Goal: Check status: Check status

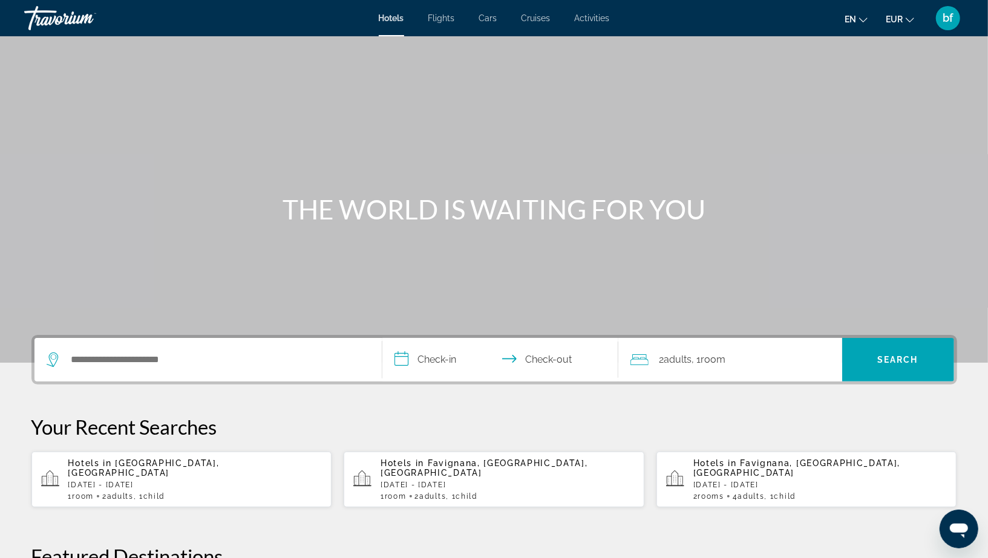
click at [220, 348] on div "Search widget" at bounding box center [208, 360] width 323 height 44
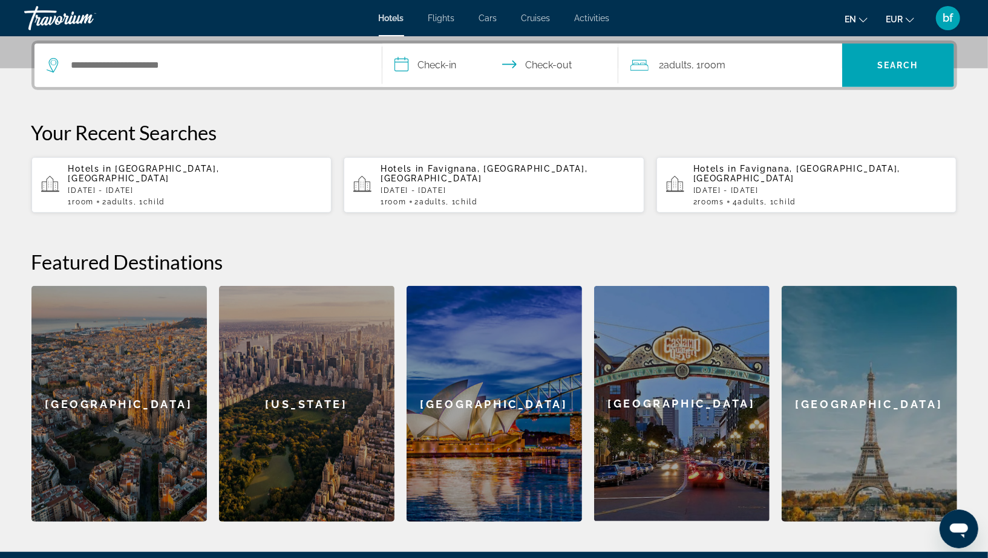
scroll to position [295, 0]
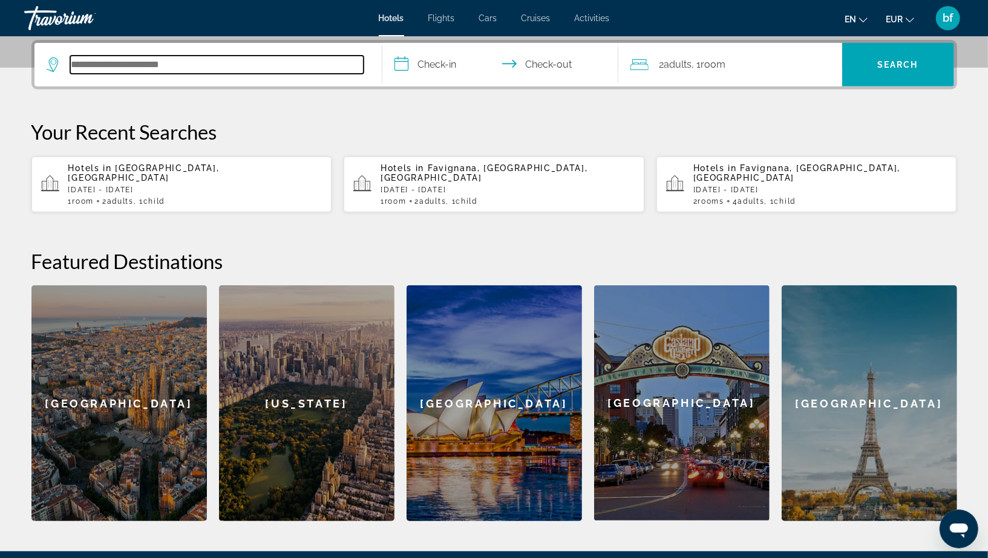
click at [214, 65] on input "Search hotel destination" at bounding box center [216, 65] width 293 height 18
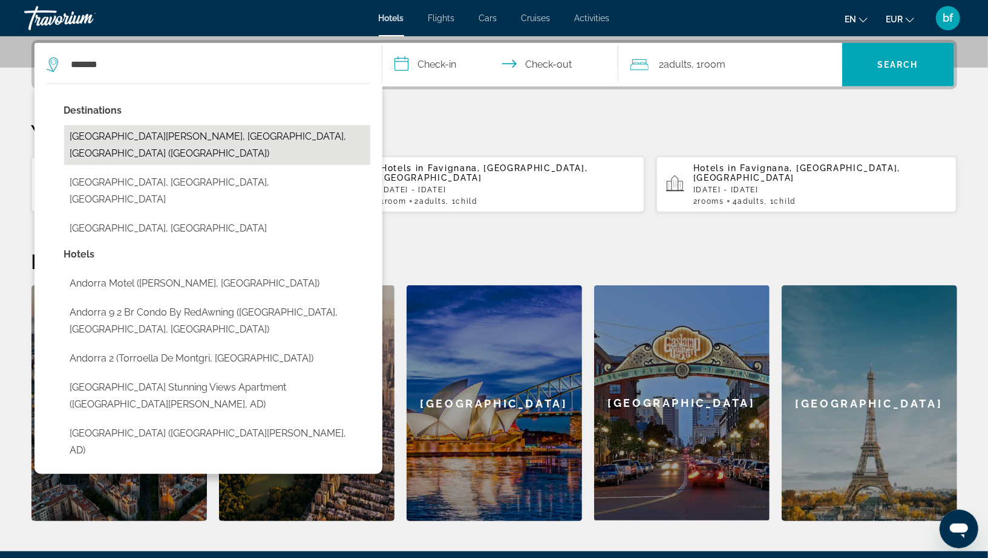
click at [225, 136] on button "[GEOGRAPHIC_DATA][PERSON_NAME], [GEOGRAPHIC_DATA], [GEOGRAPHIC_DATA] ([GEOGRAPH…" at bounding box center [217, 145] width 306 height 40
type input "**********"
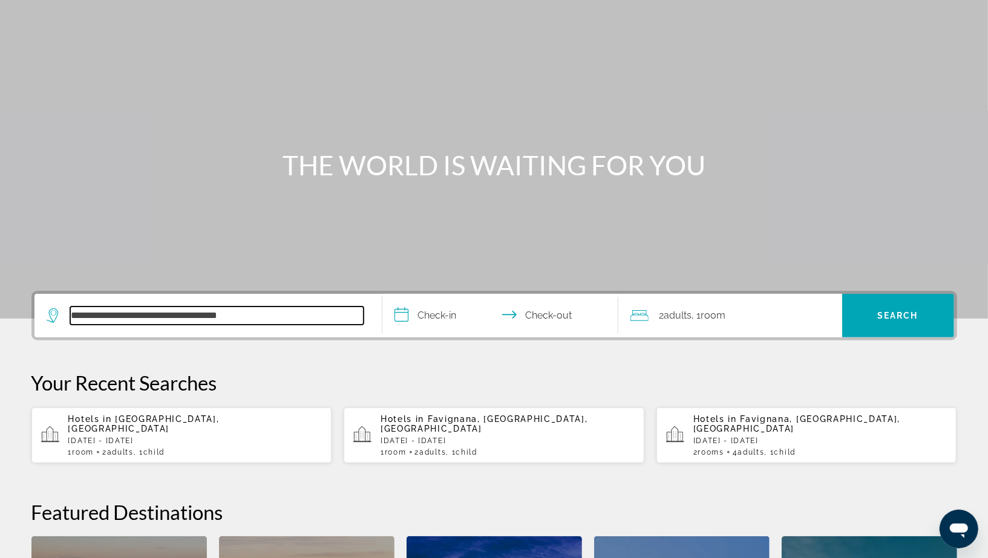
scroll to position [0, 0]
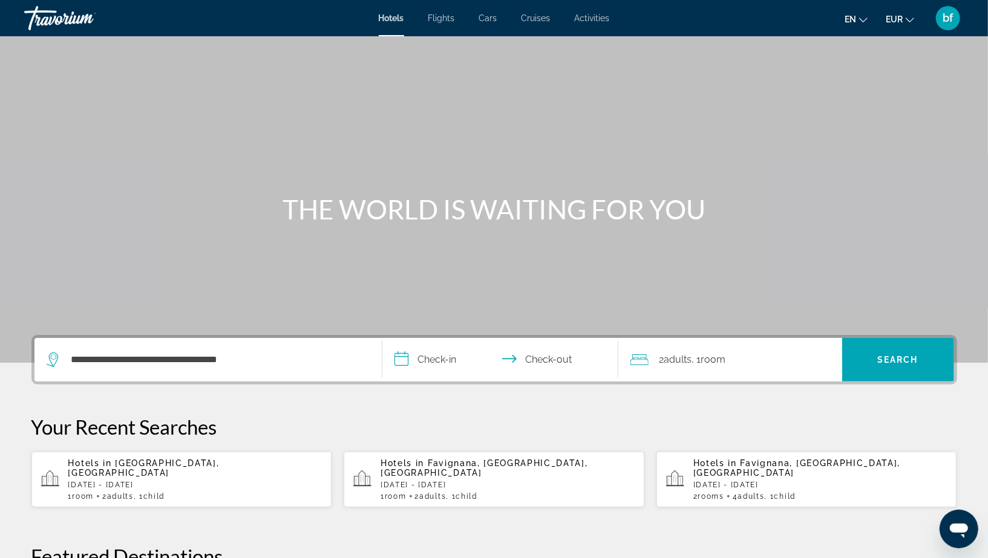
click at [583, 25] on div "Hotels Flights Cars Cruises Activities Hotels Flights Cars Cruises Activities e…" at bounding box center [494, 17] width 988 height 31
click at [588, 19] on span "Activities" at bounding box center [592, 18] width 35 height 10
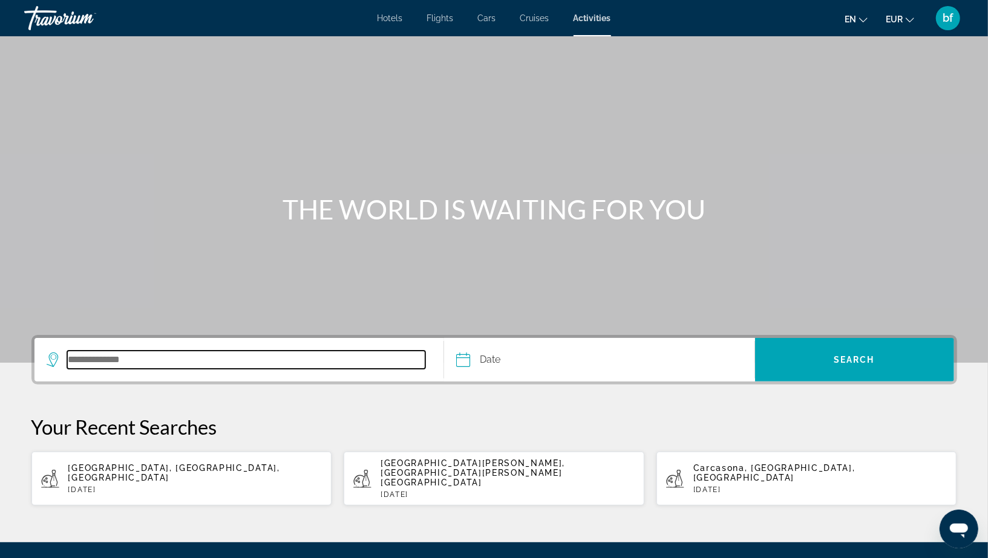
click at [192, 356] on input "Search destination" at bounding box center [246, 360] width 359 height 18
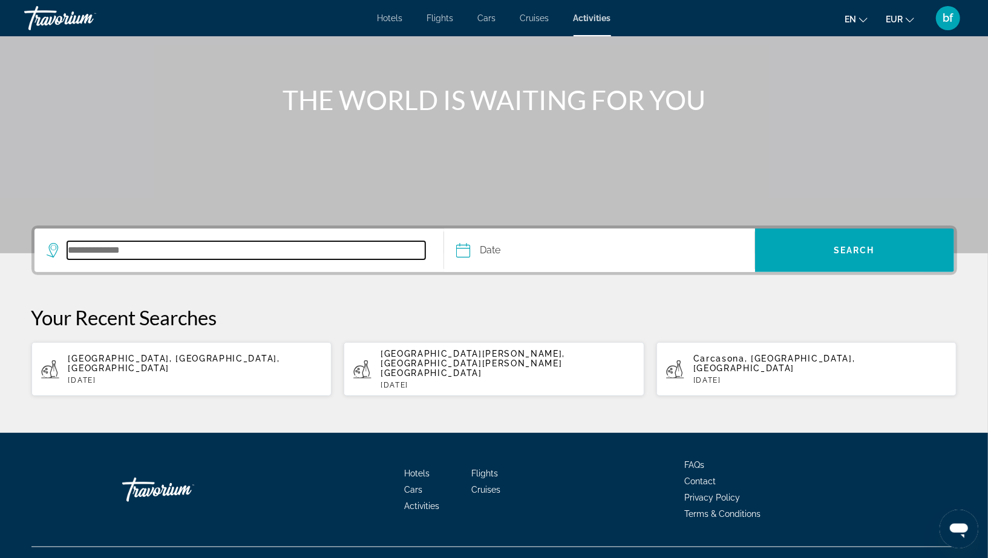
scroll to position [112, 0]
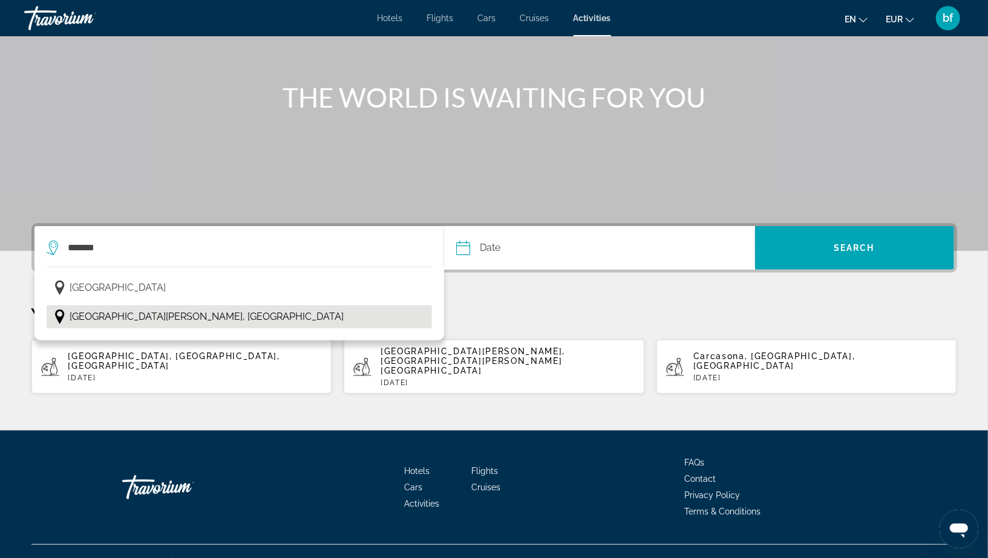
click at [187, 327] on button "[GEOGRAPHIC_DATA][PERSON_NAME], [GEOGRAPHIC_DATA]" at bounding box center [240, 316] width 386 height 23
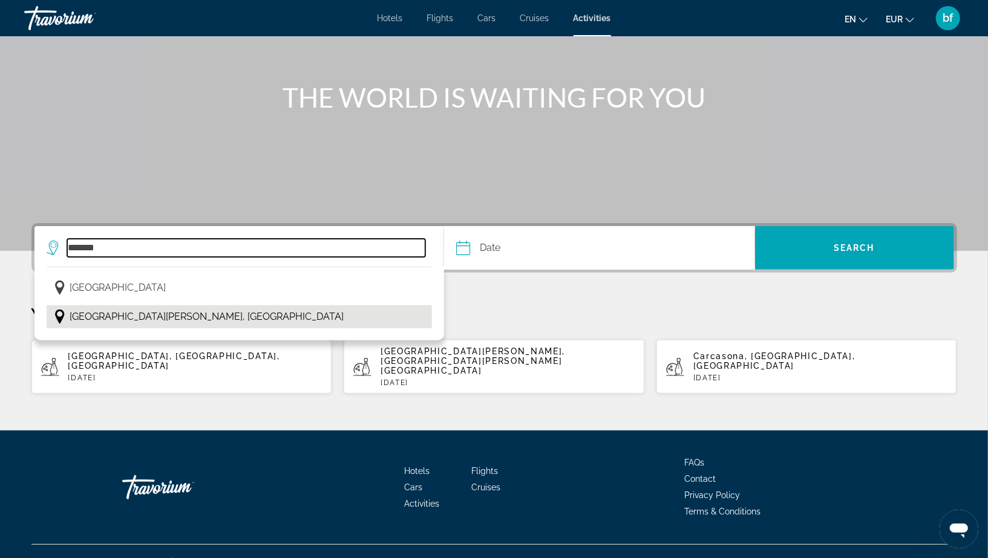
type input "**********"
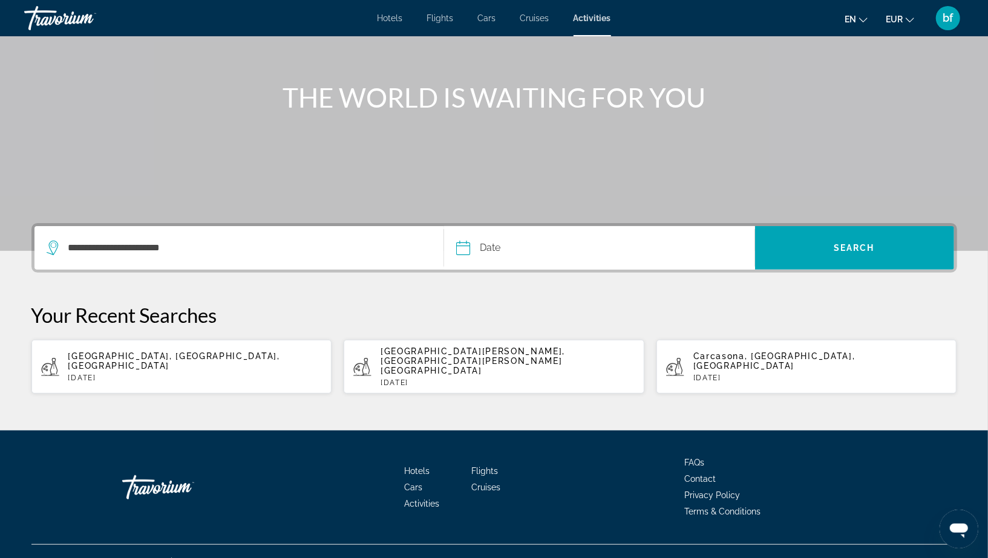
click at [488, 254] on input "Date" at bounding box center [530, 249] width 154 height 47
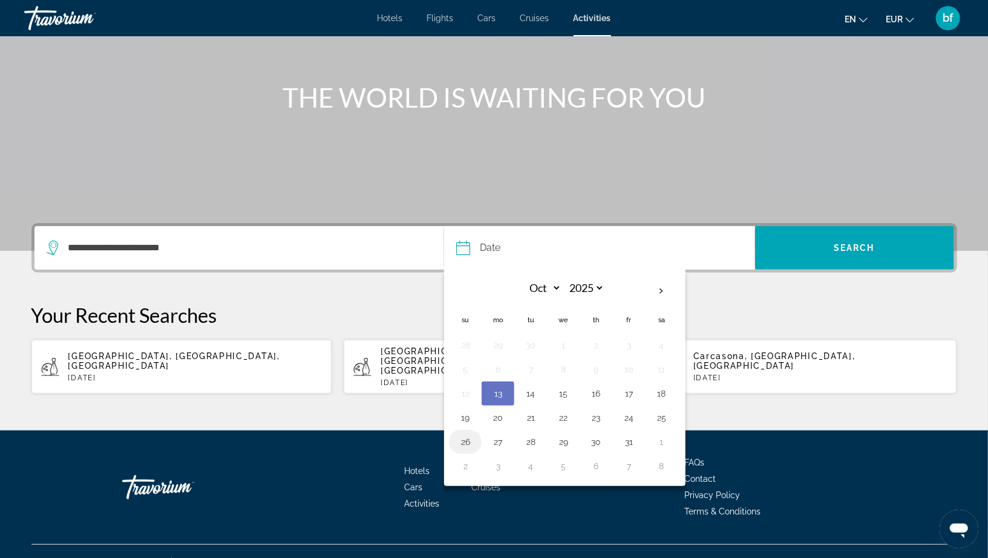
click at [468, 438] on button "26" at bounding box center [464, 442] width 19 height 17
type input "**********"
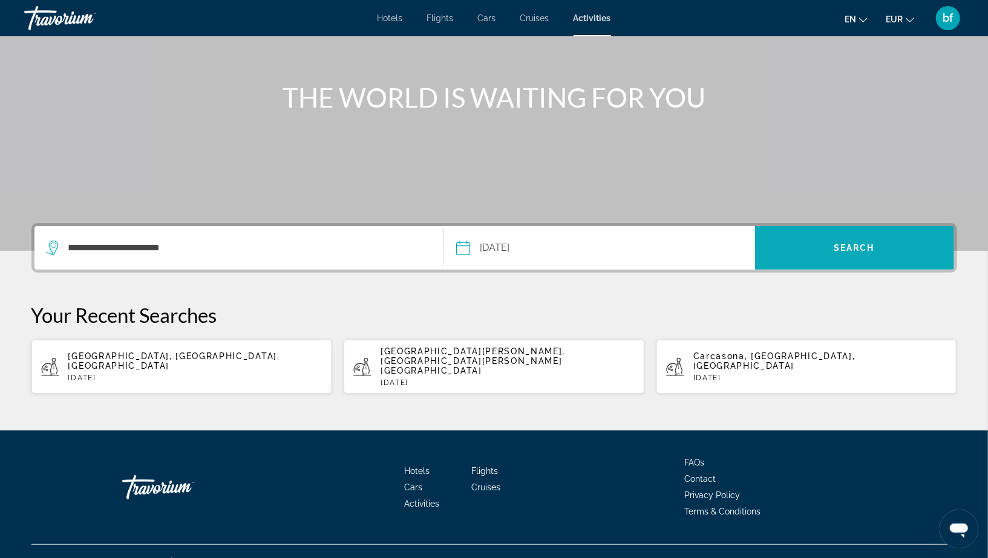
click at [887, 253] on span "Search" at bounding box center [854, 247] width 199 height 29
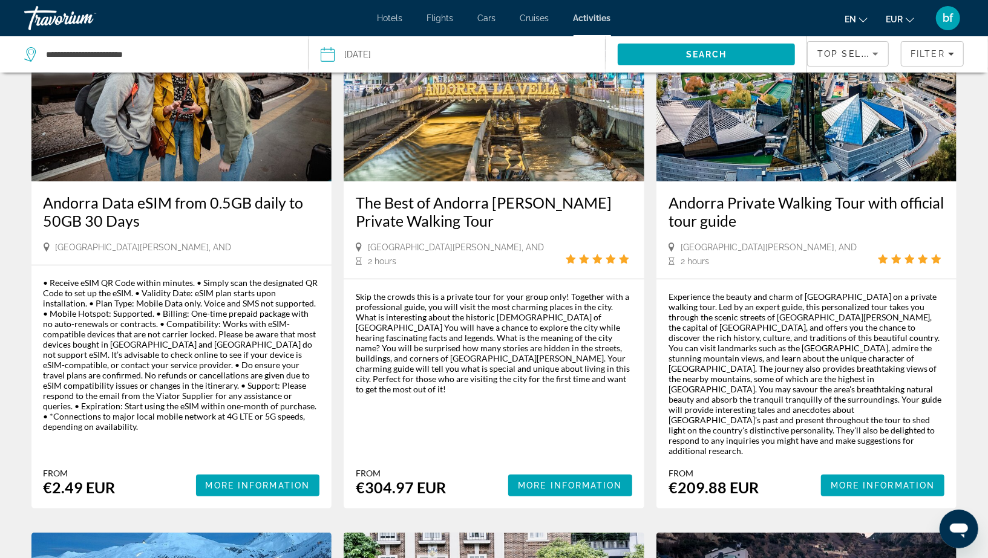
scroll to position [129, 0]
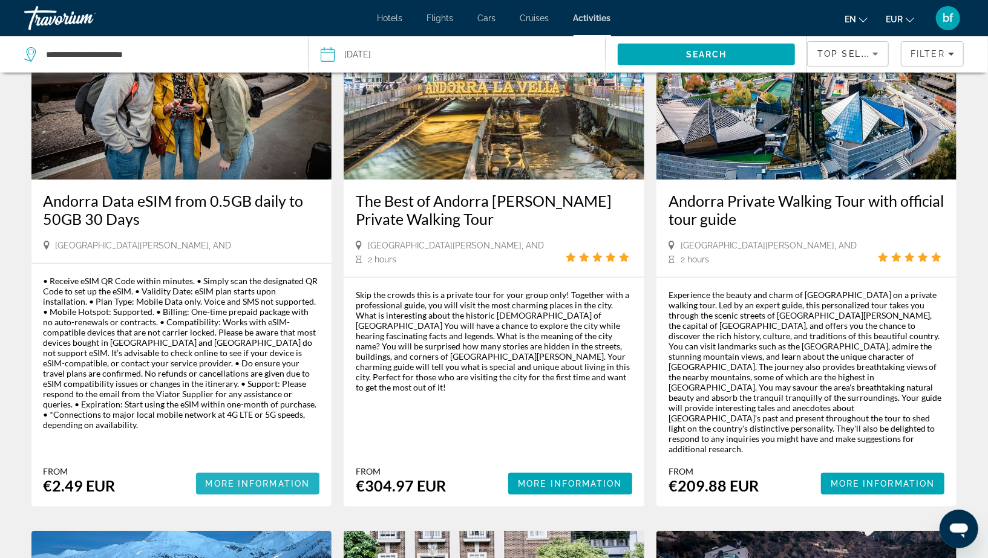
click at [244, 479] on span "More Information" at bounding box center [258, 484] width 105 height 10
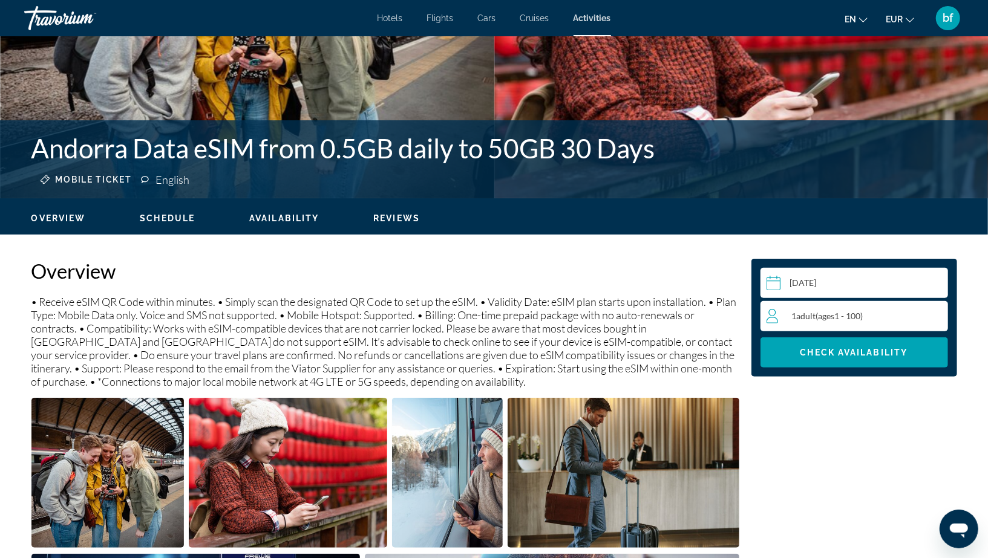
scroll to position [207, 0]
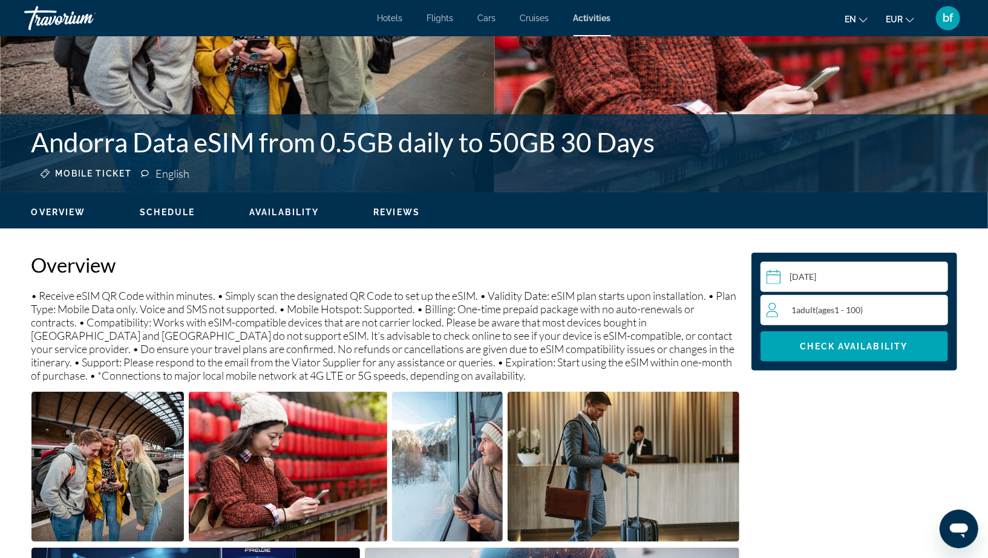
click at [828, 305] on span "ages" at bounding box center [826, 310] width 16 height 10
click at [830, 342] on span "Check Availability" at bounding box center [854, 347] width 108 height 10
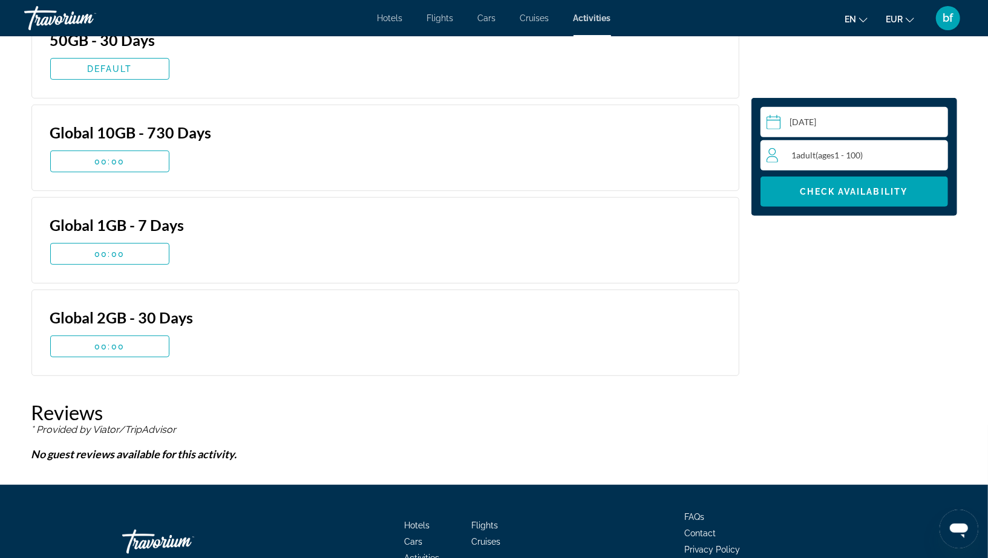
scroll to position [3299, 0]
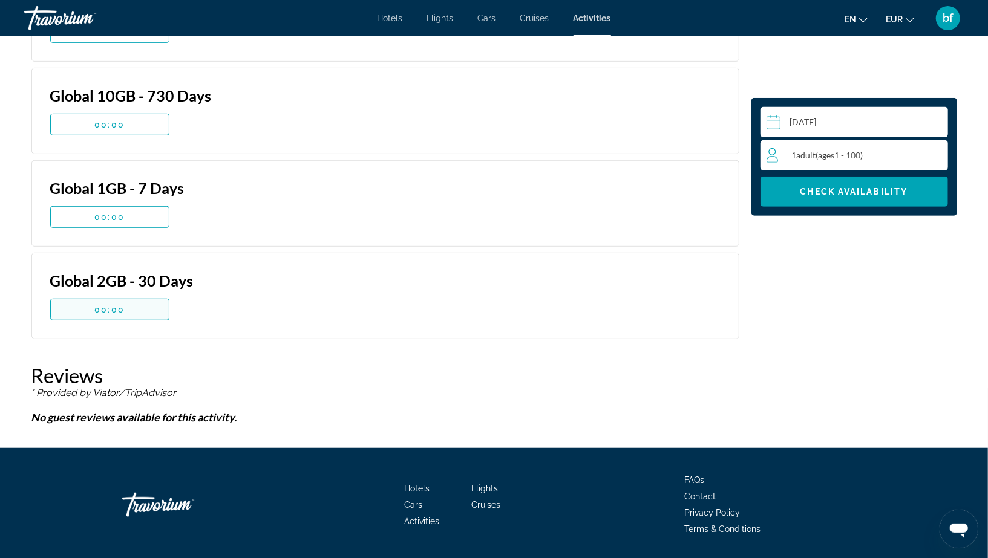
click at [127, 295] on span "Main content" at bounding box center [110, 309] width 118 height 29
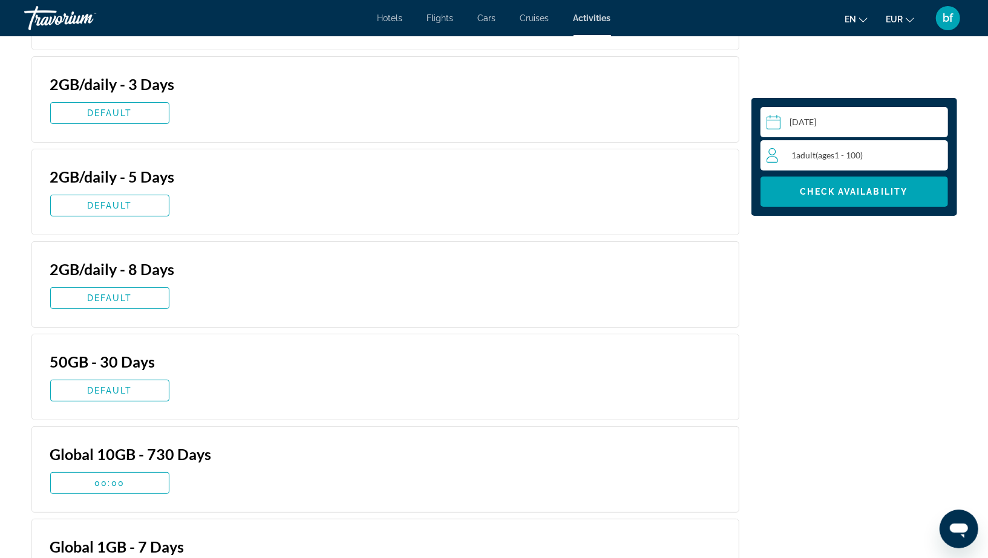
scroll to position [2934, 0]
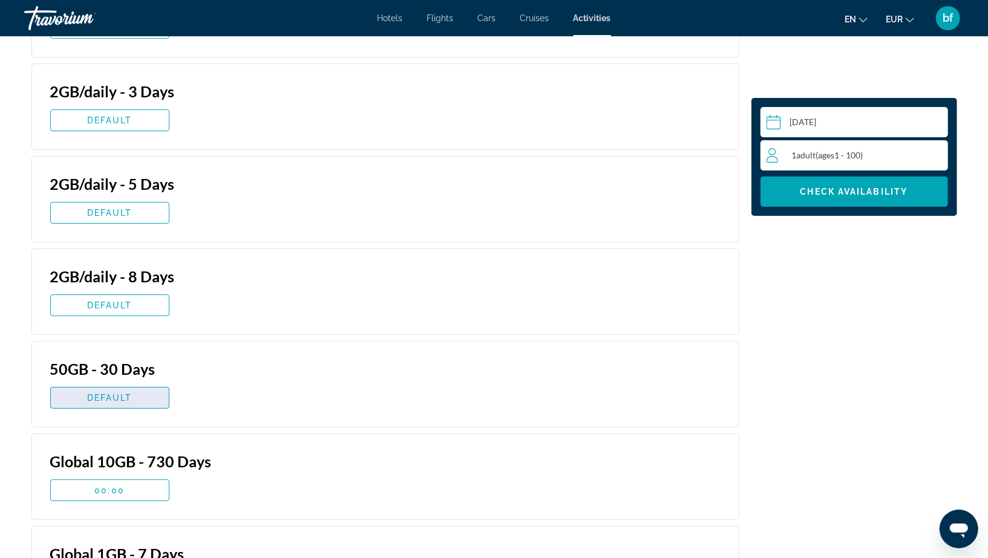
click at [124, 393] on span "DEFAULT" at bounding box center [109, 398] width 45 height 10
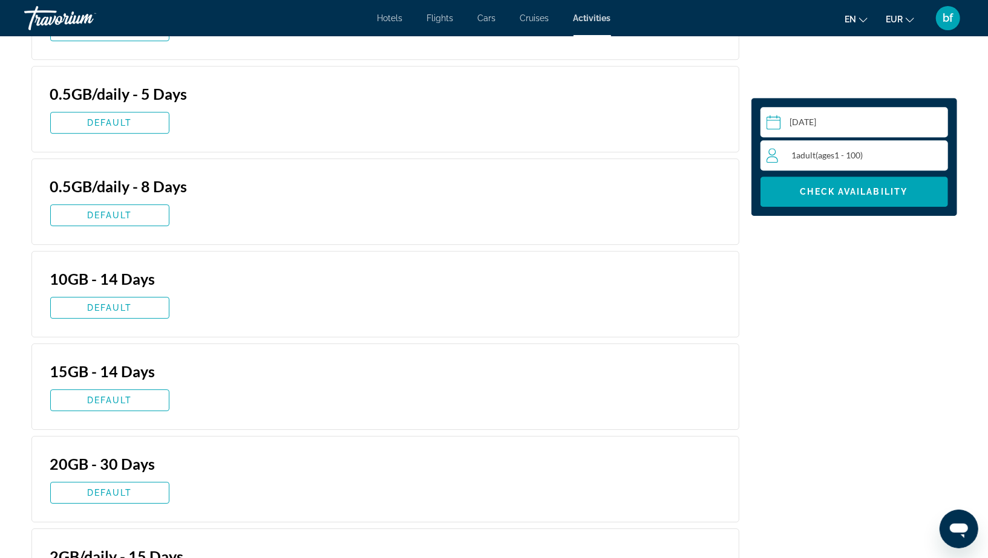
scroll to position [1887, 0]
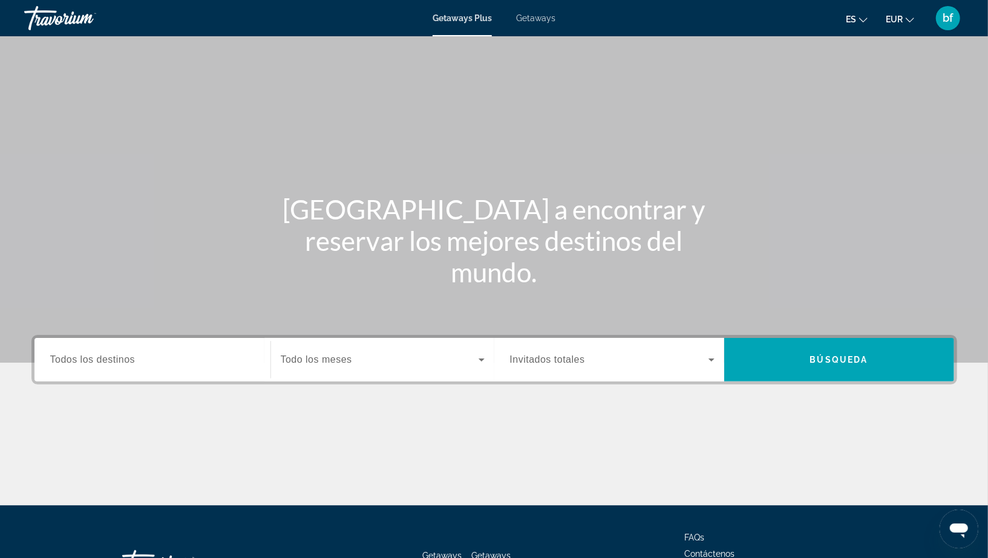
click at [952, 11] on div "bf" at bounding box center [948, 18] width 24 height 24
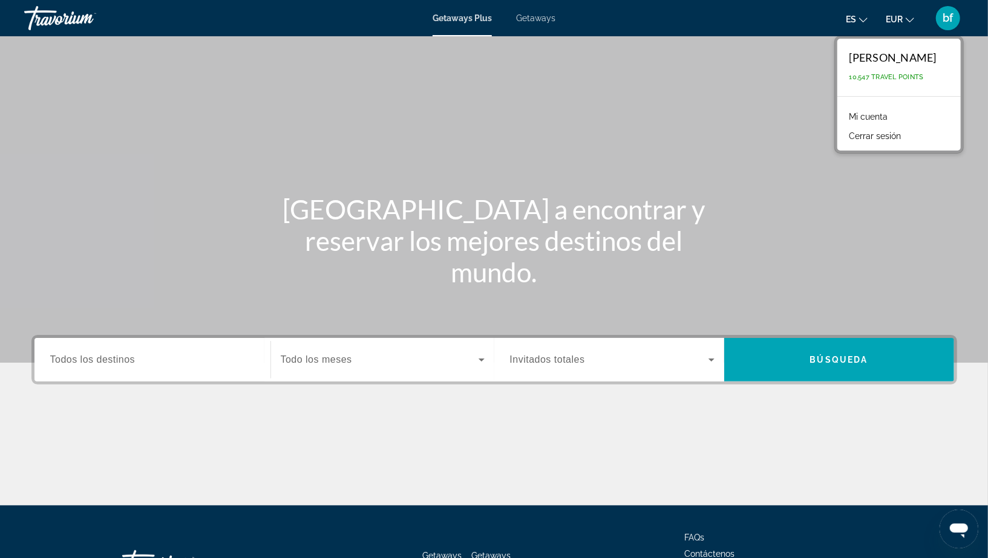
click at [845, 112] on link "Mi cuenta" at bounding box center [868, 117] width 51 height 16
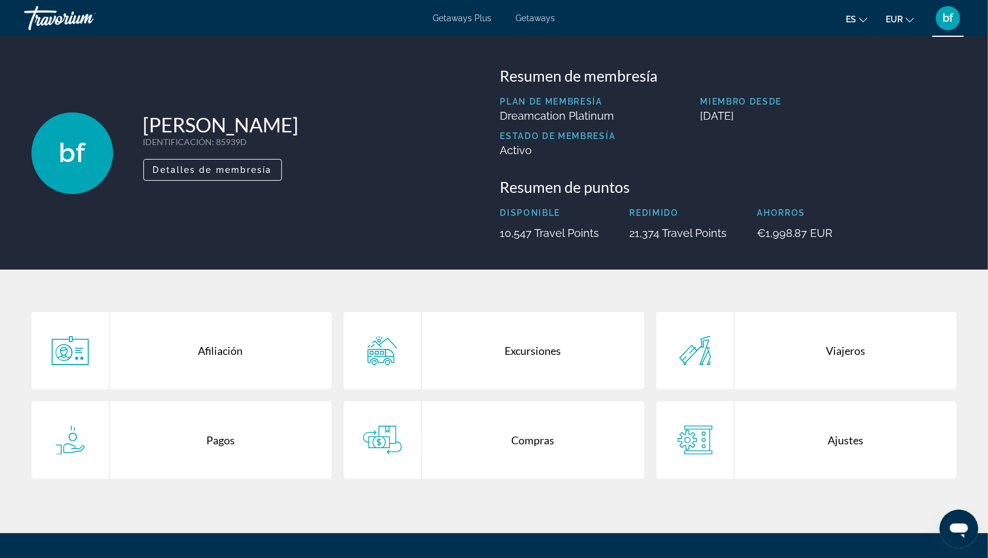
click at [549, 440] on div "Compras" at bounding box center [533, 440] width 223 height 77
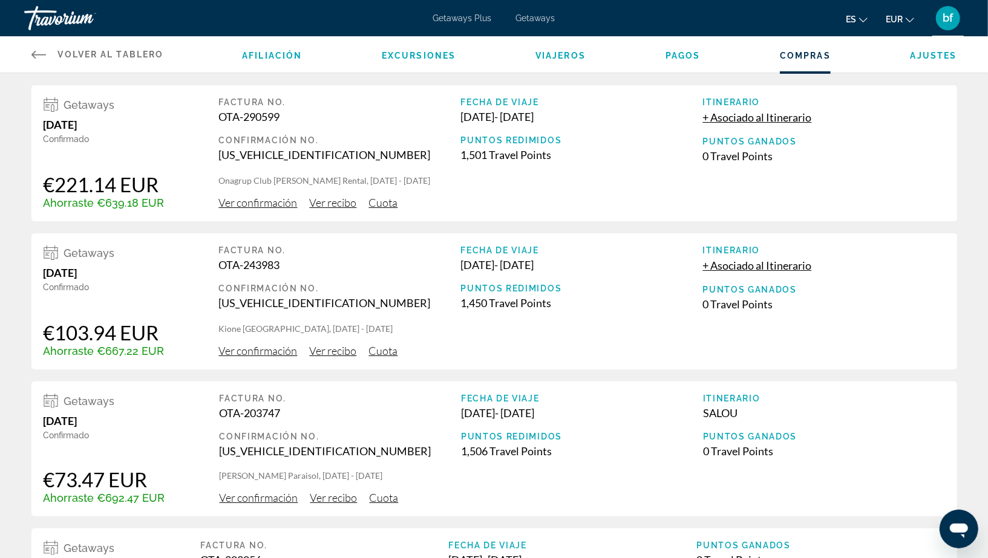
click at [274, 199] on span "Ver confirmación" at bounding box center [258, 202] width 79 height 13
click at [36, 54] on icon "Main content" at bounding box center [38, 54] width 15 height 15
